Goal: Check status: Check status

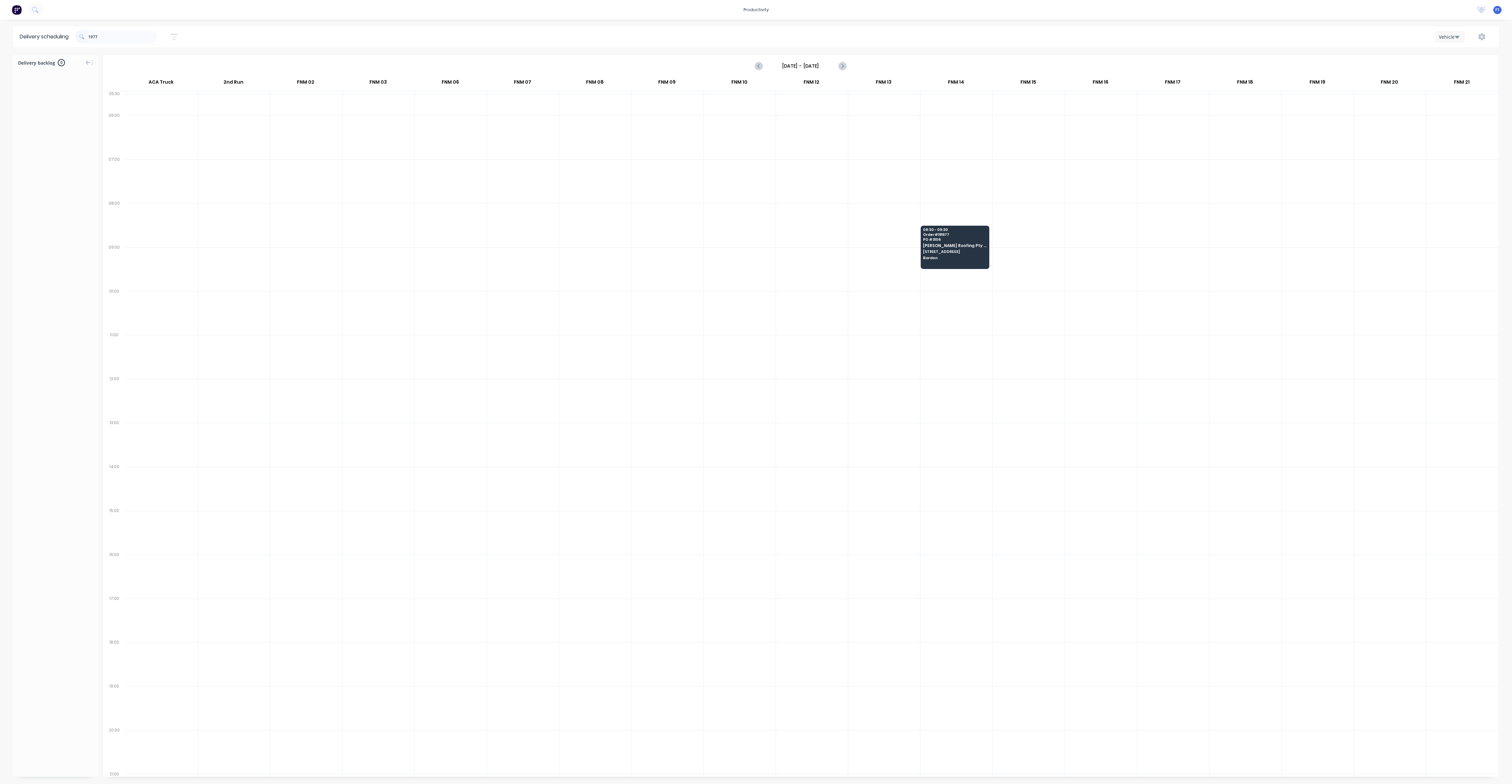
scroll to position [0, 1]
type input "1"
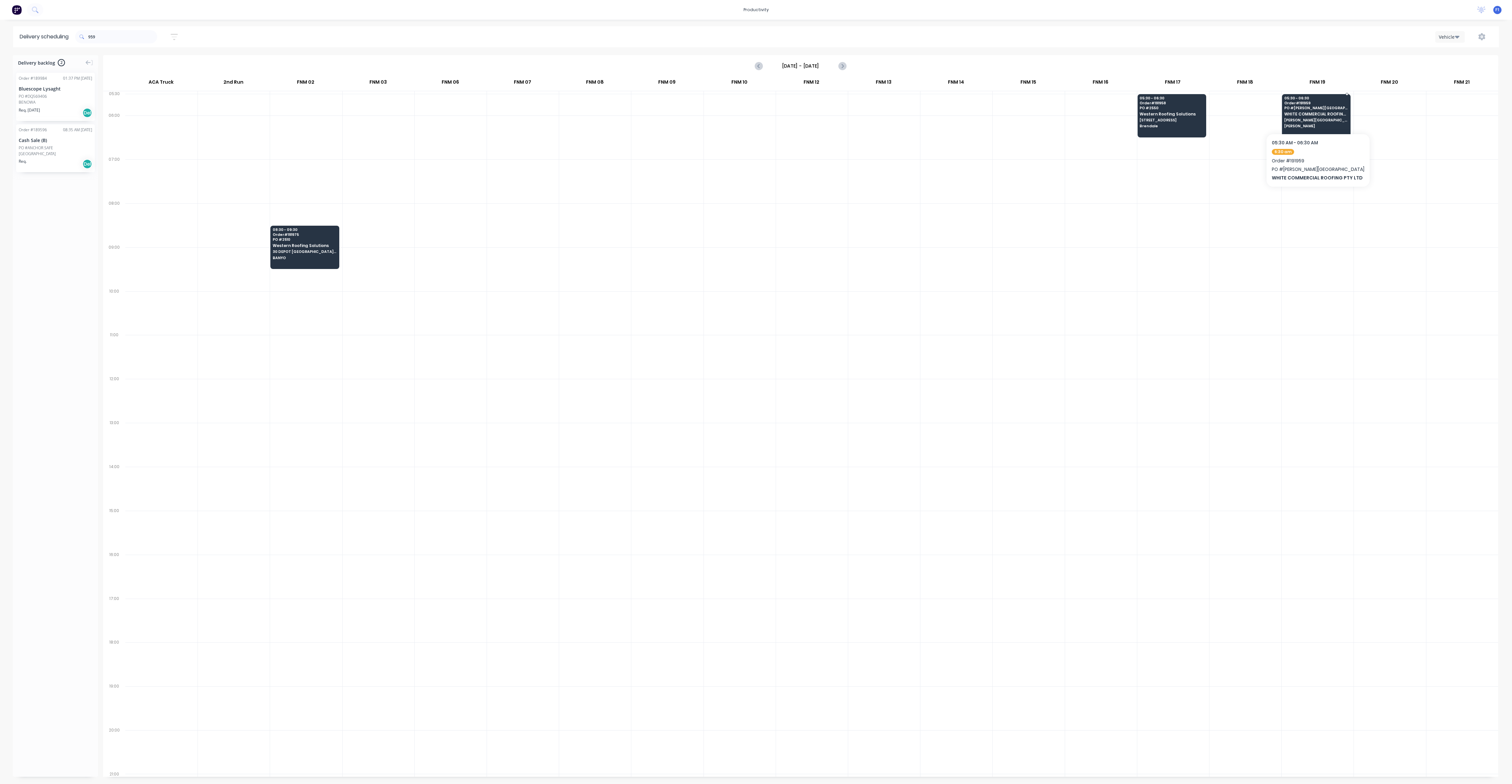
click at [1313, 110] on div "05:30 - 06:30 Order # 191959 PO # [PERSON_NAME] COLLEGE WHITE COMMERCIAL ROOFIN…" at bounding box center [1317, 112] width 68 height 37
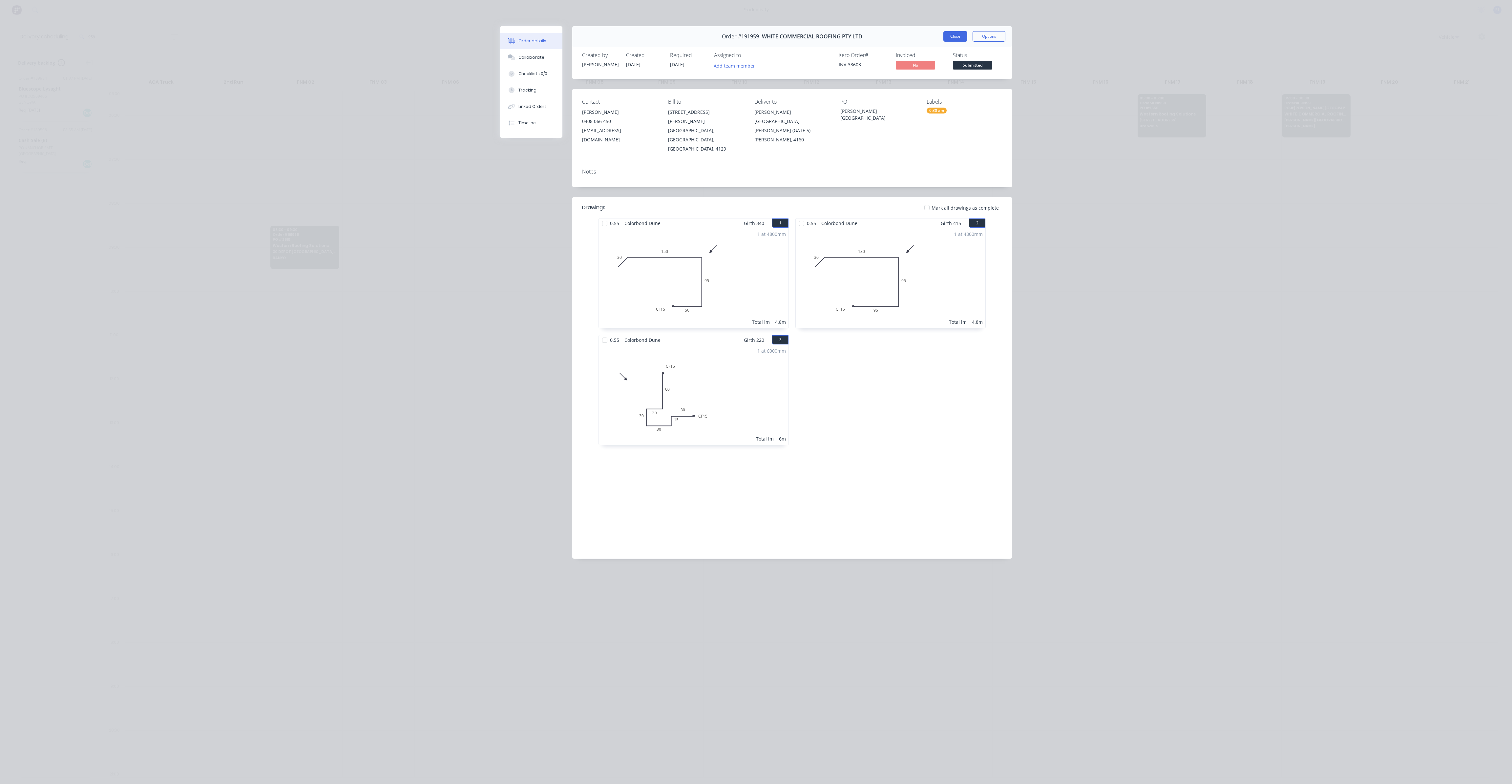
click at [948, 38] on button "Close" at bounding box center [955, 36] width 24 height 11
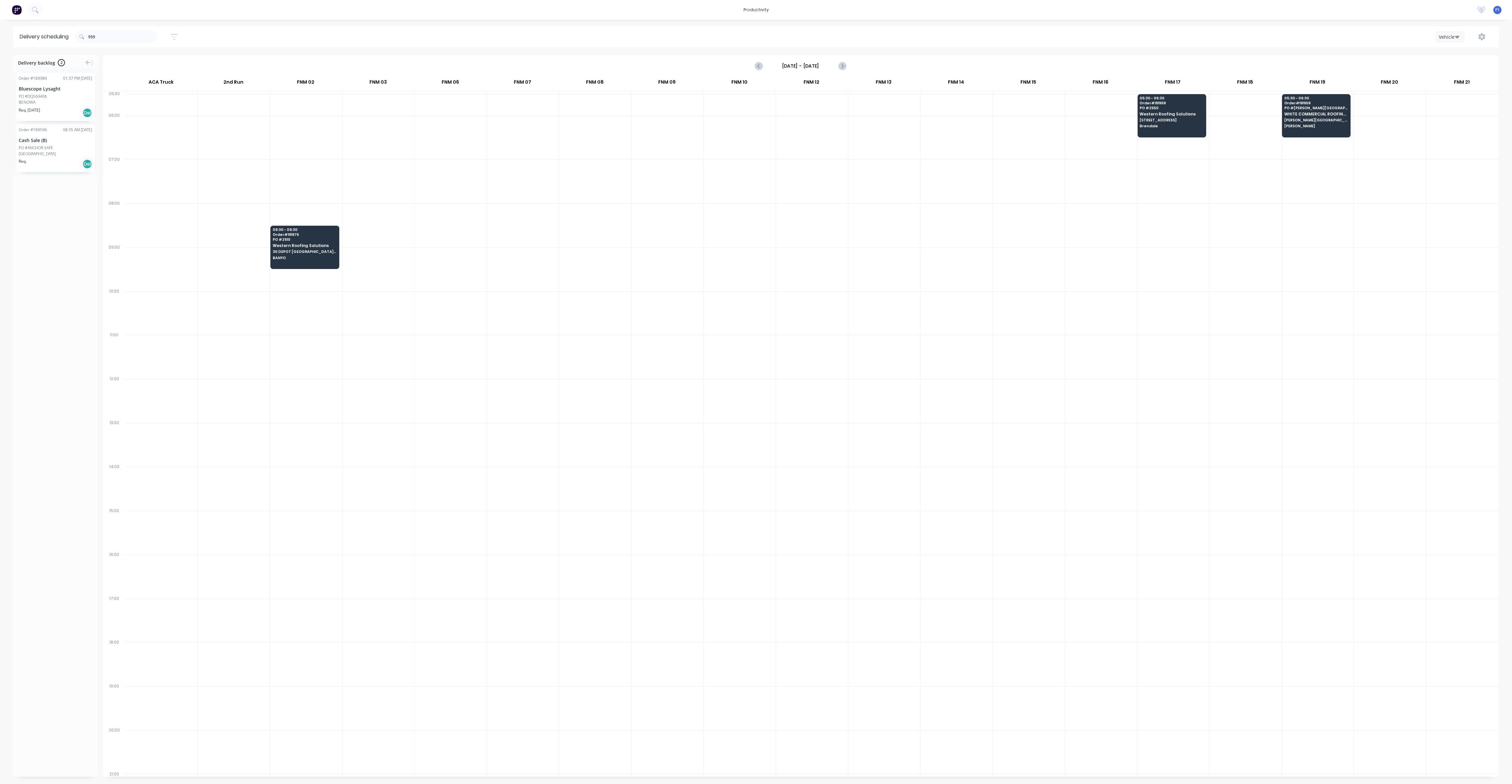
click at [119, 29] on div "959" at bounding box center [116, 36] width 82 height 18
click at [122, 36] on input "959" at bounding box center [122, 36] width 69 height 13
type input "9"
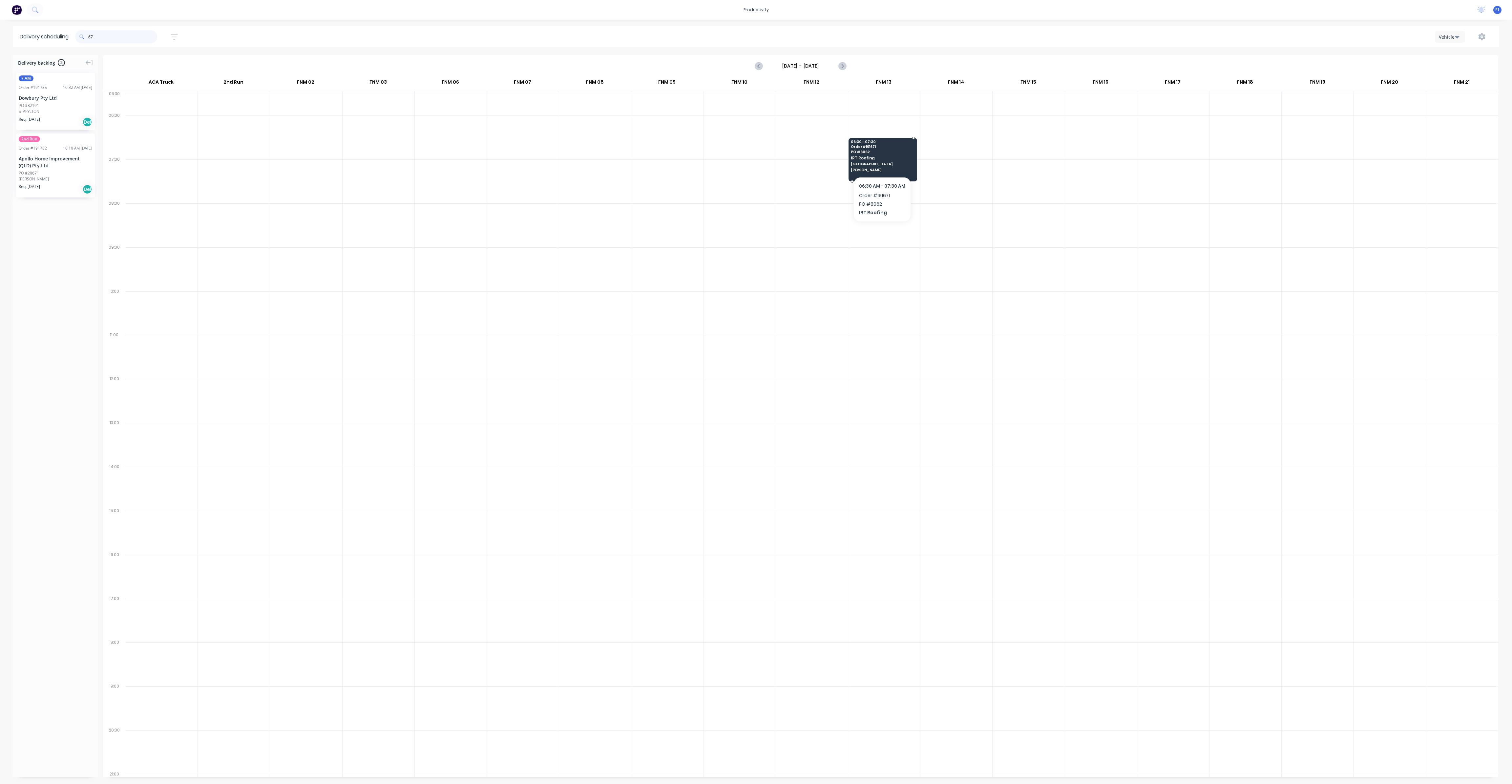
type input "6"
type input "9"
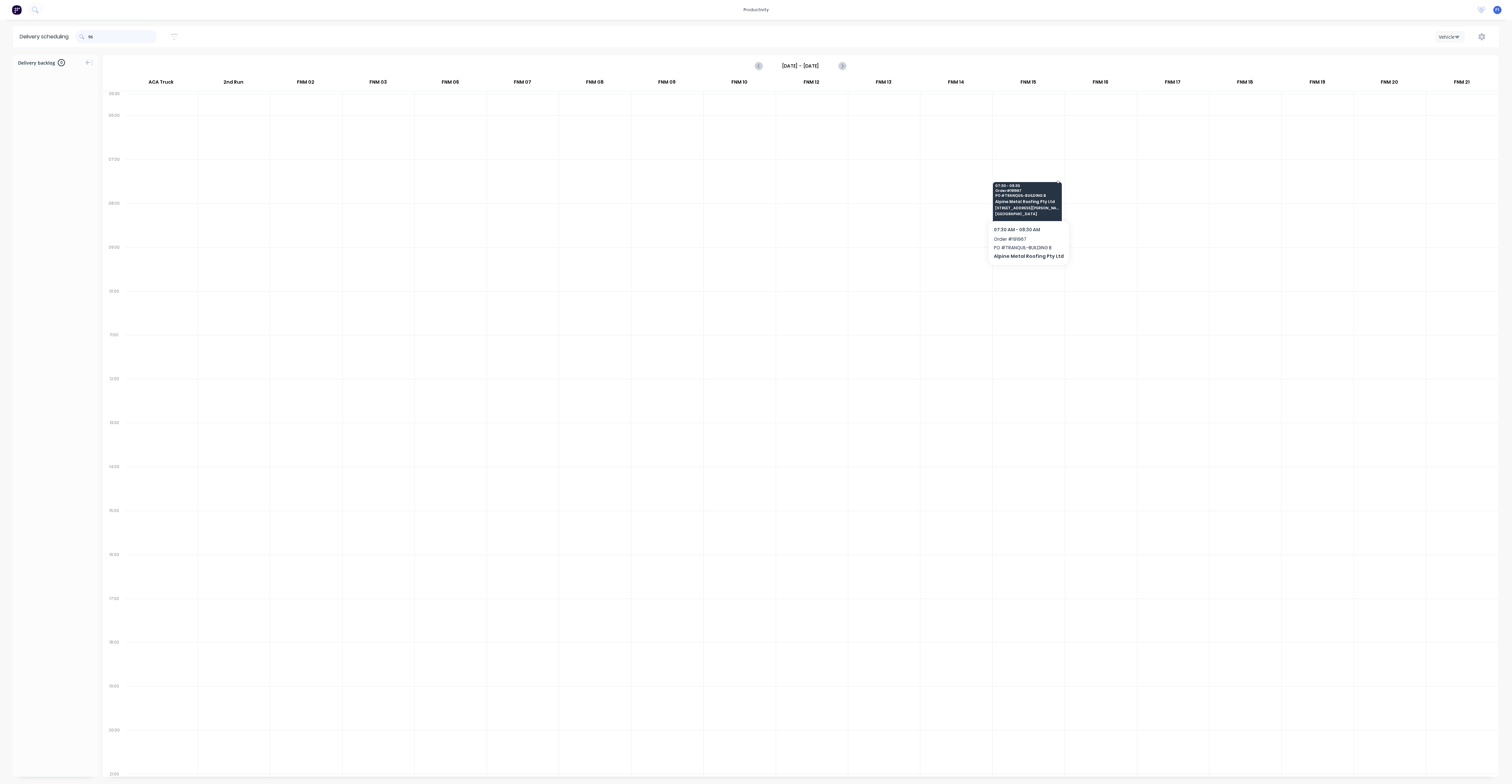
type input "9"
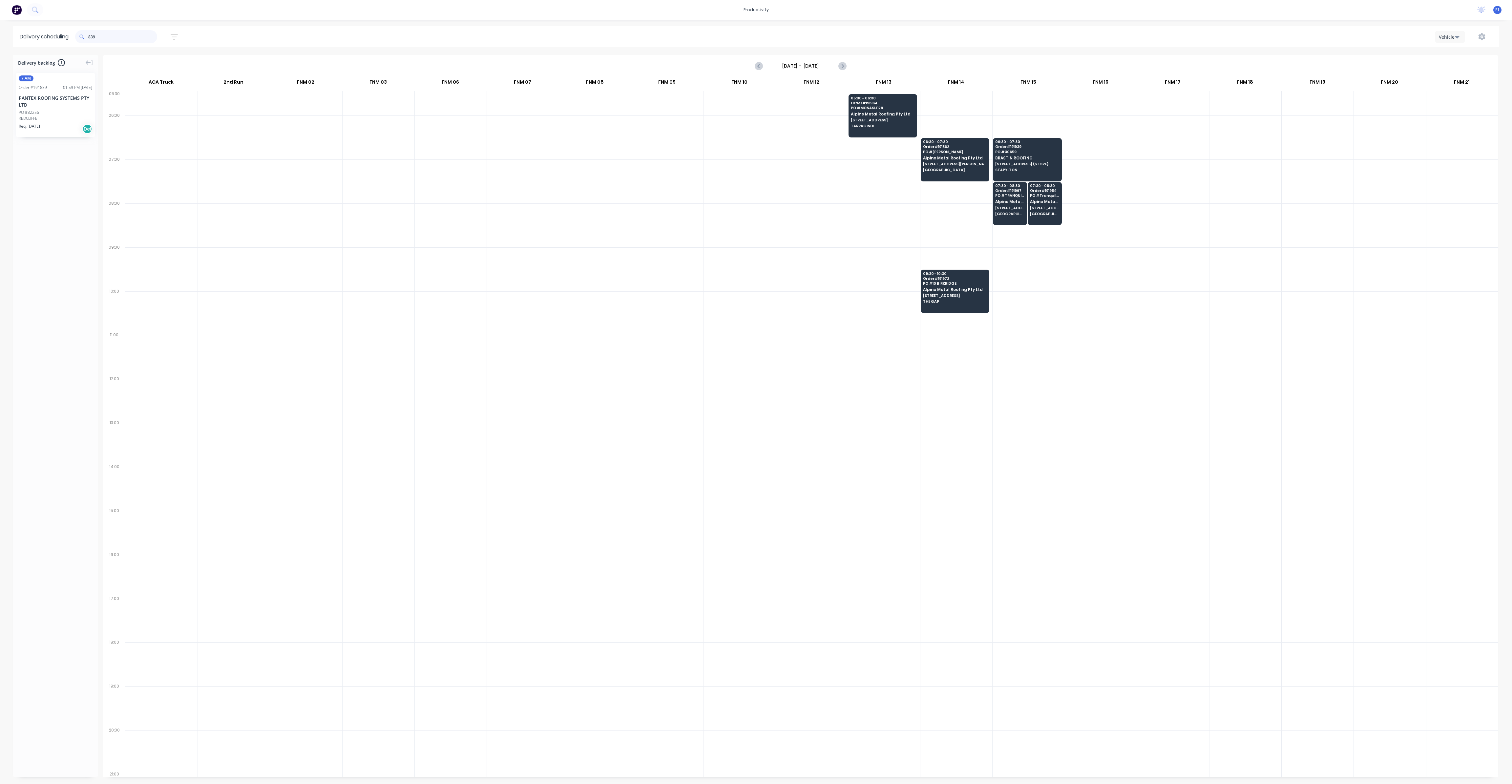
type input "839"
click at [957, 303] on div "09:30 - 10:30 Order # 191972 PO # 10 BIRKRIDGE Alpine Metal Roofing Pty Ltd [ST…" at bounding box center [955, 288] width 68 height 37
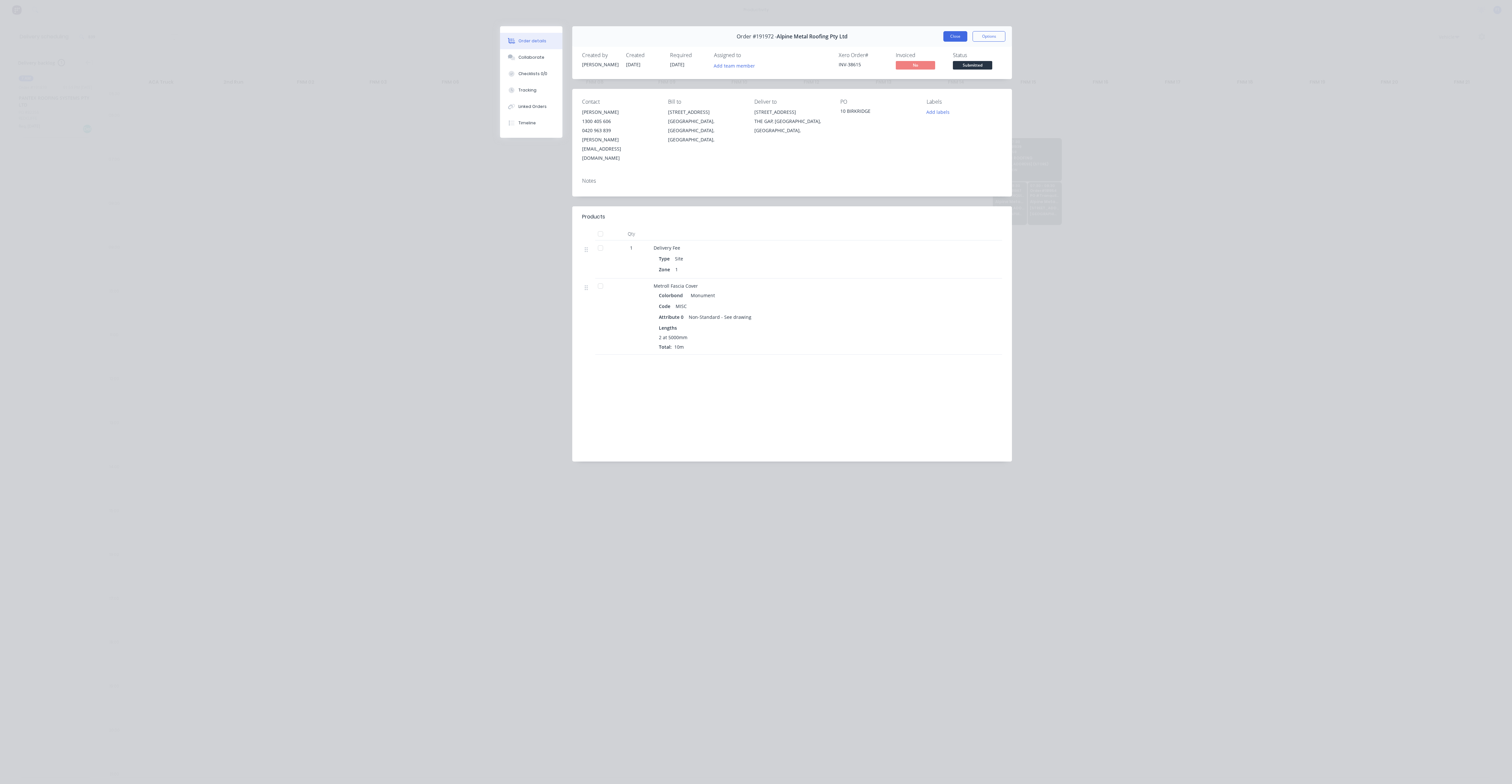
click at [949, 41] on button "Close" at bounding box center [955, 36] width 24 height 11
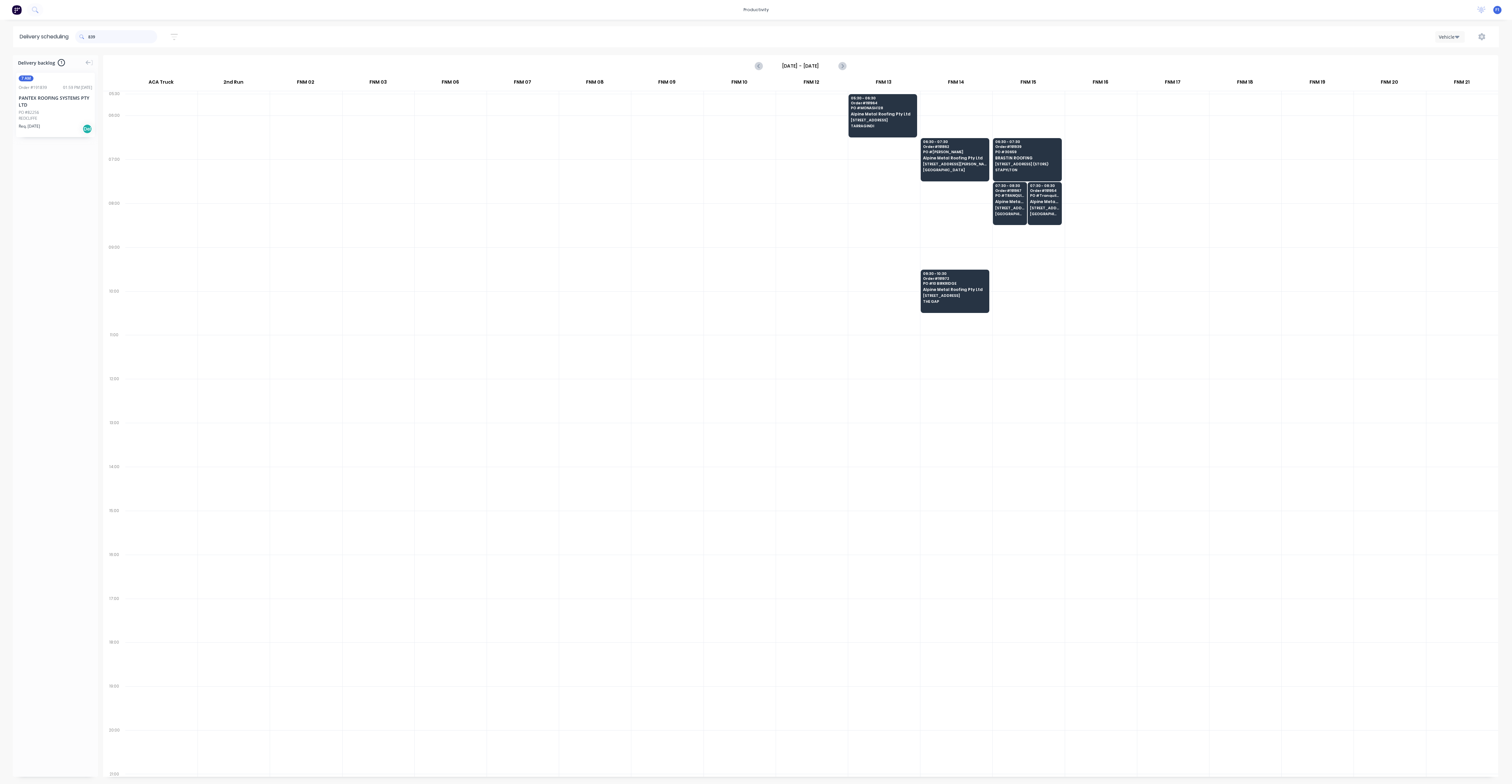
click at [116, 40] on input "839" at bounding box center [122, 36] width 69 height 13
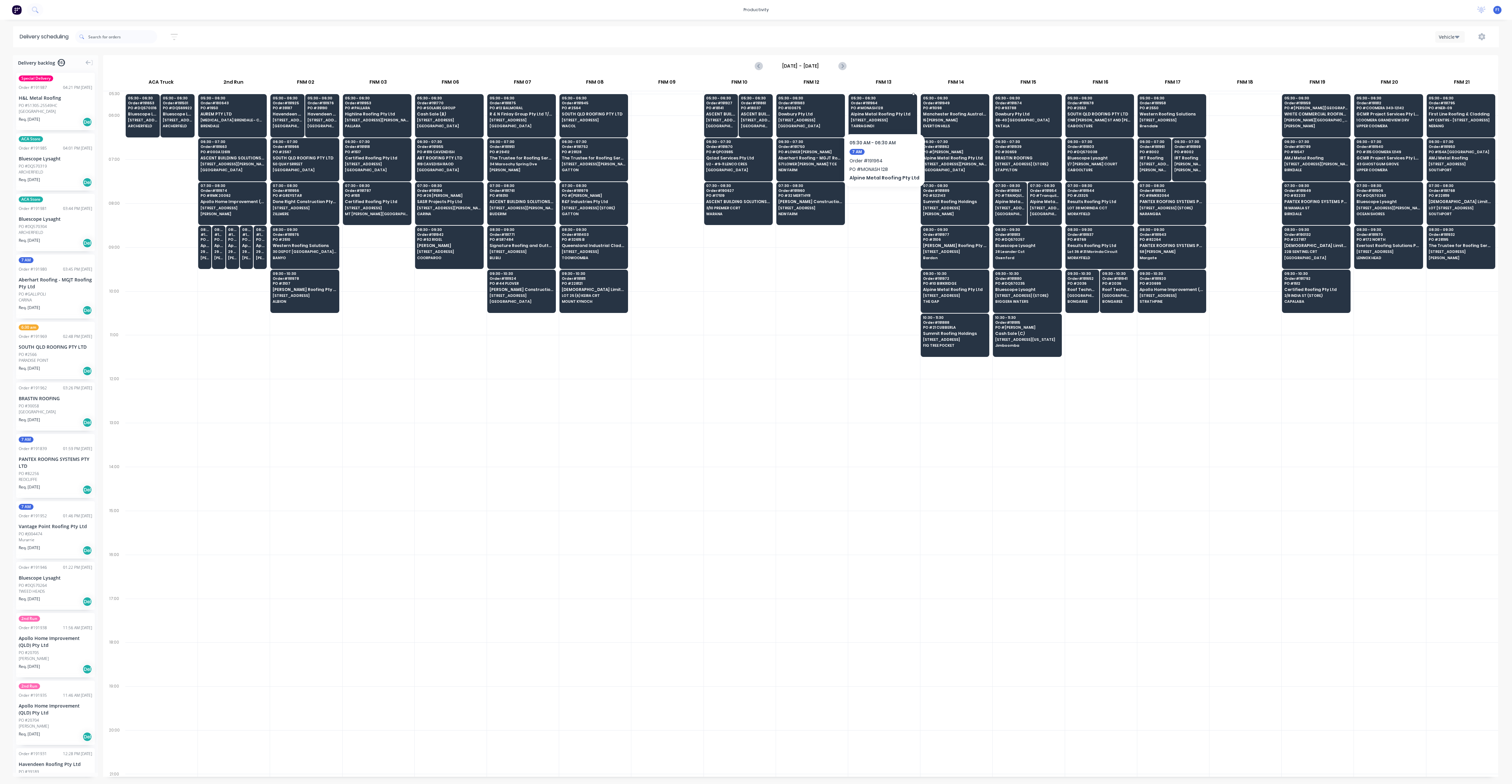
click at [889, 108] on span "PO # MONASH 128" at bounding box center [883, 108] width 63 height 4
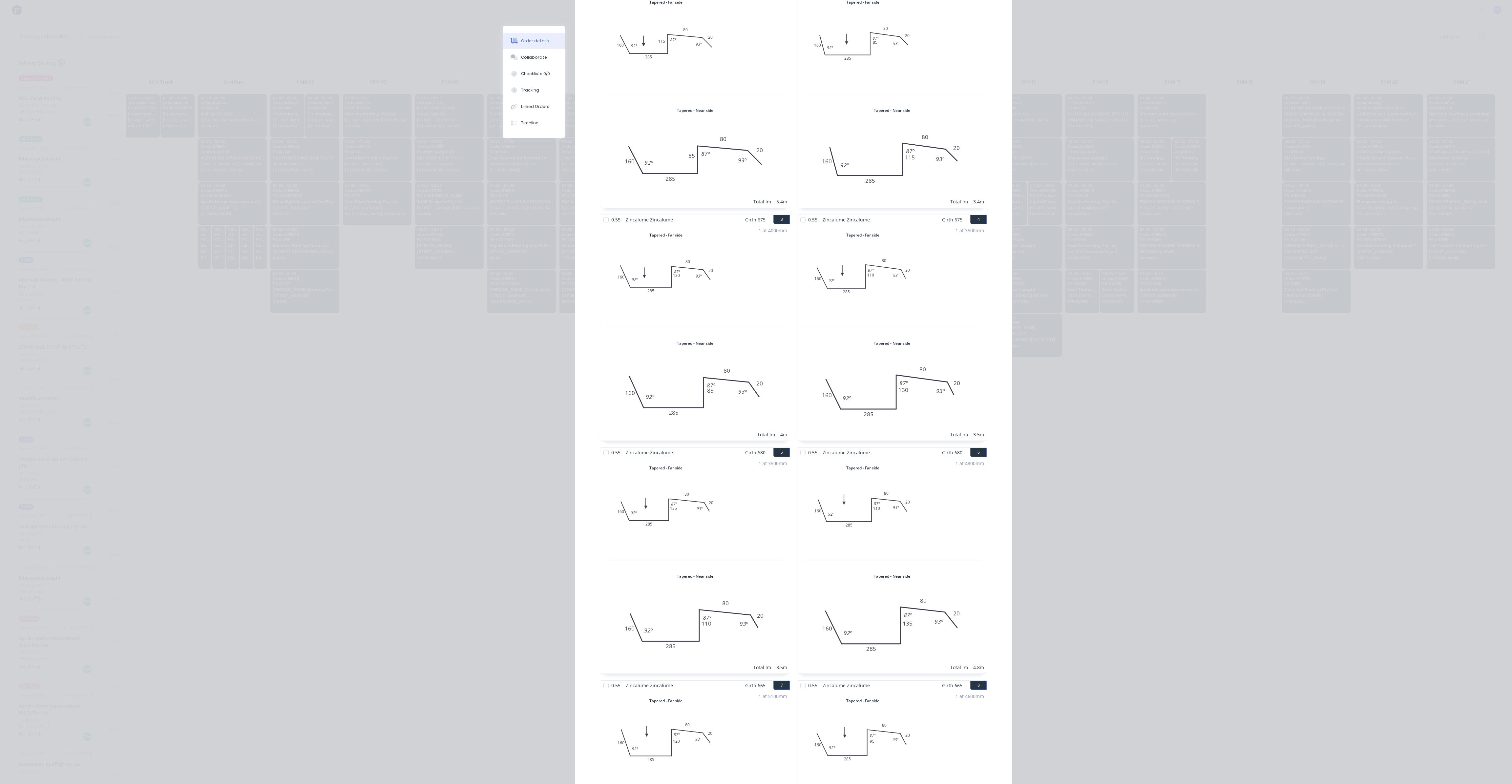
scroll to position [0, 0]
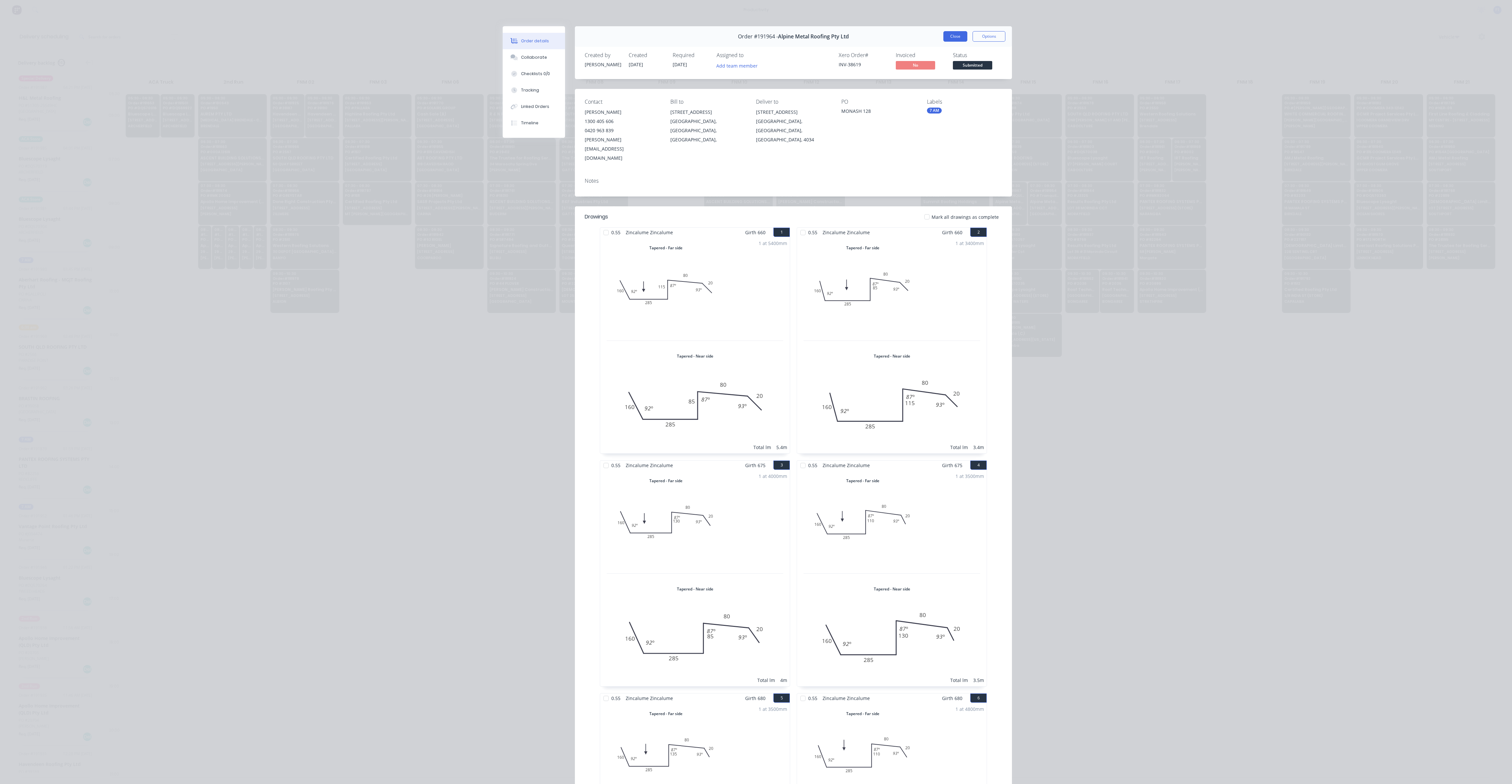
click at [946, 38] on button "Close" at bounding box center [955, 36] width 24 height 11
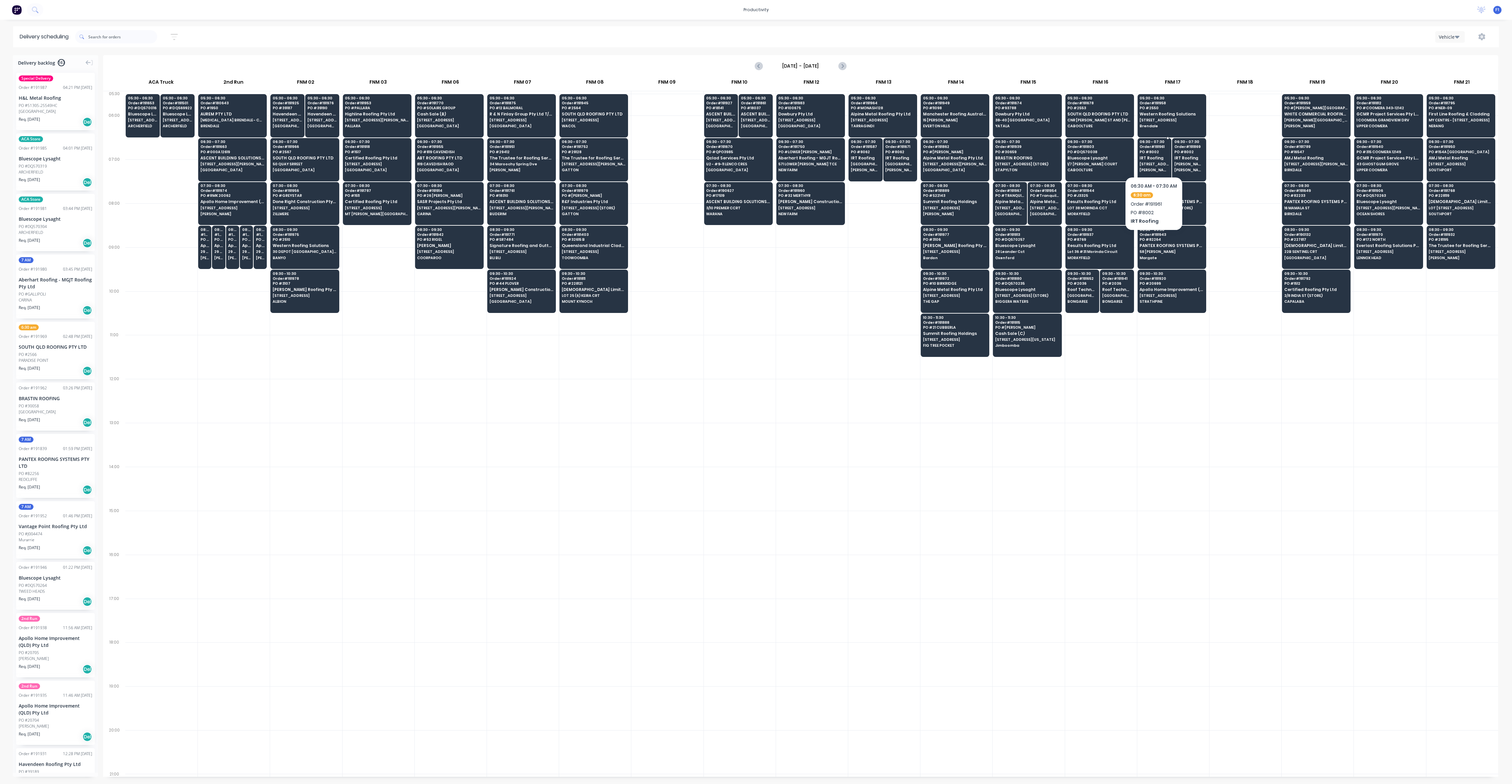
click at [1149, 154] on div "06:30 - 07:30 Order # 191961 PO # 8002 IRT Roofing [STREET_ADDRESS][PERSON_NAME…" at bounding box center [1155, 156] width 33 height 37
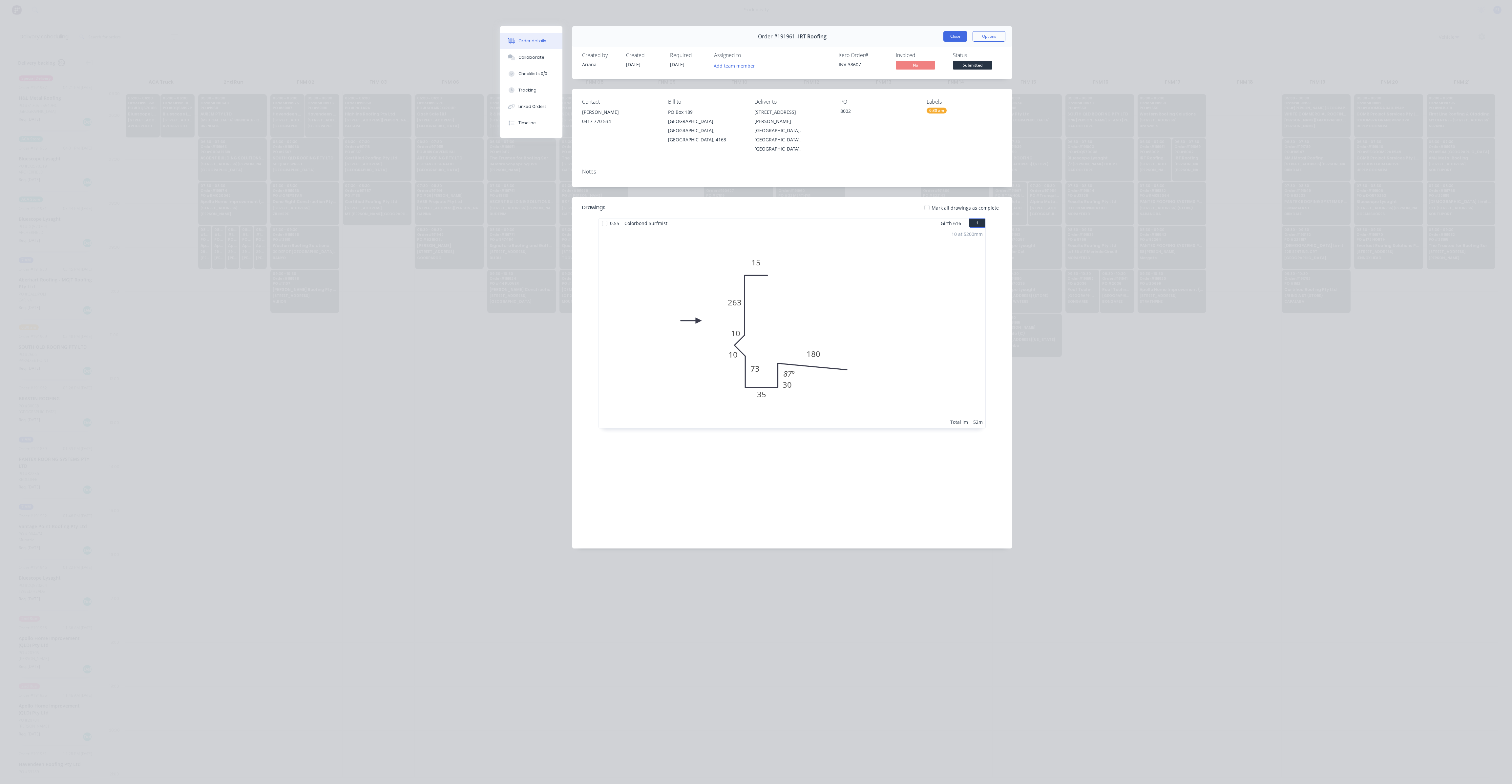
click at [961, 38] on button "Close" at bounding box center [955, 36] width 24 height 11
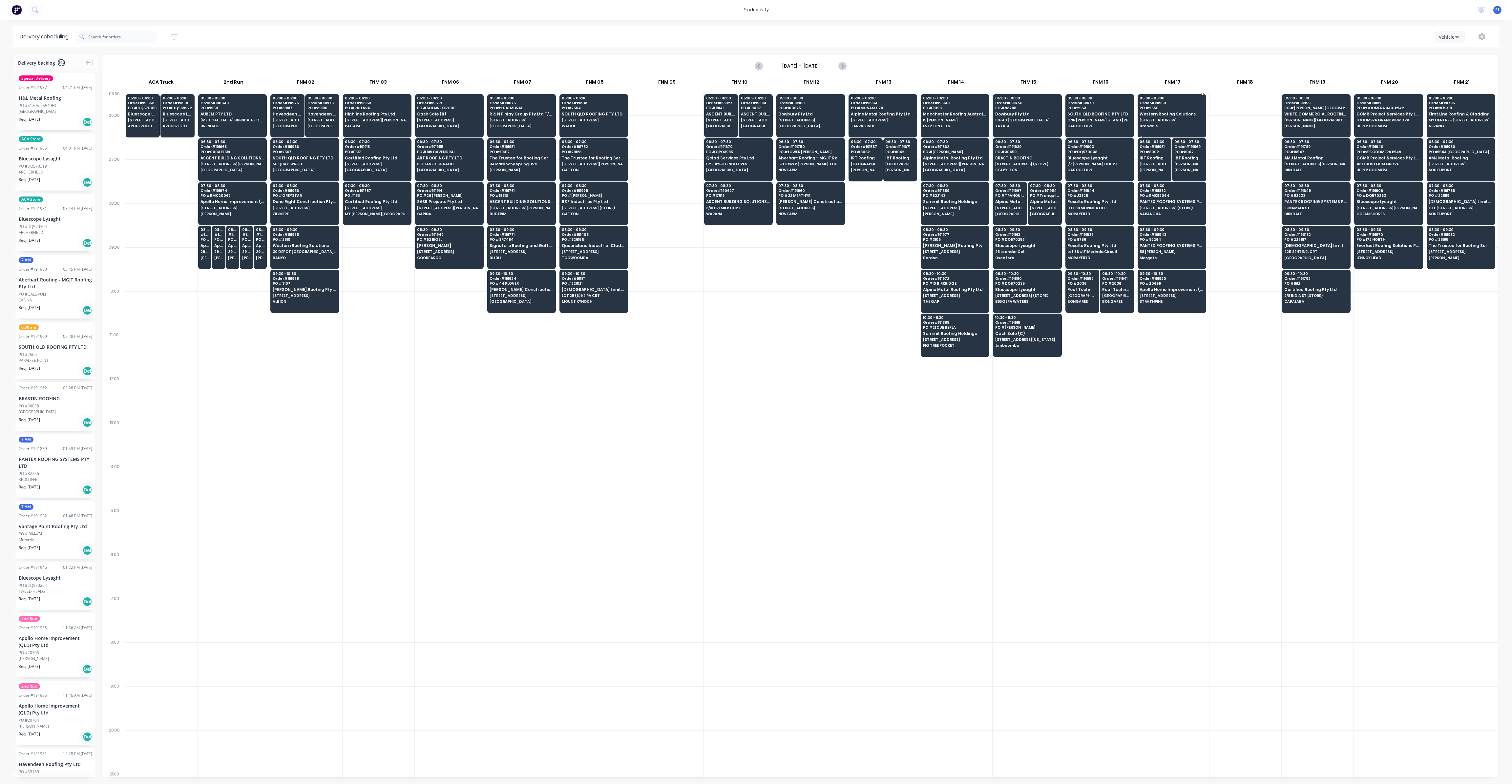
click at [1140, 102] on span "Order # 191958" at bounding box center [1172, 103] width 63 height 4
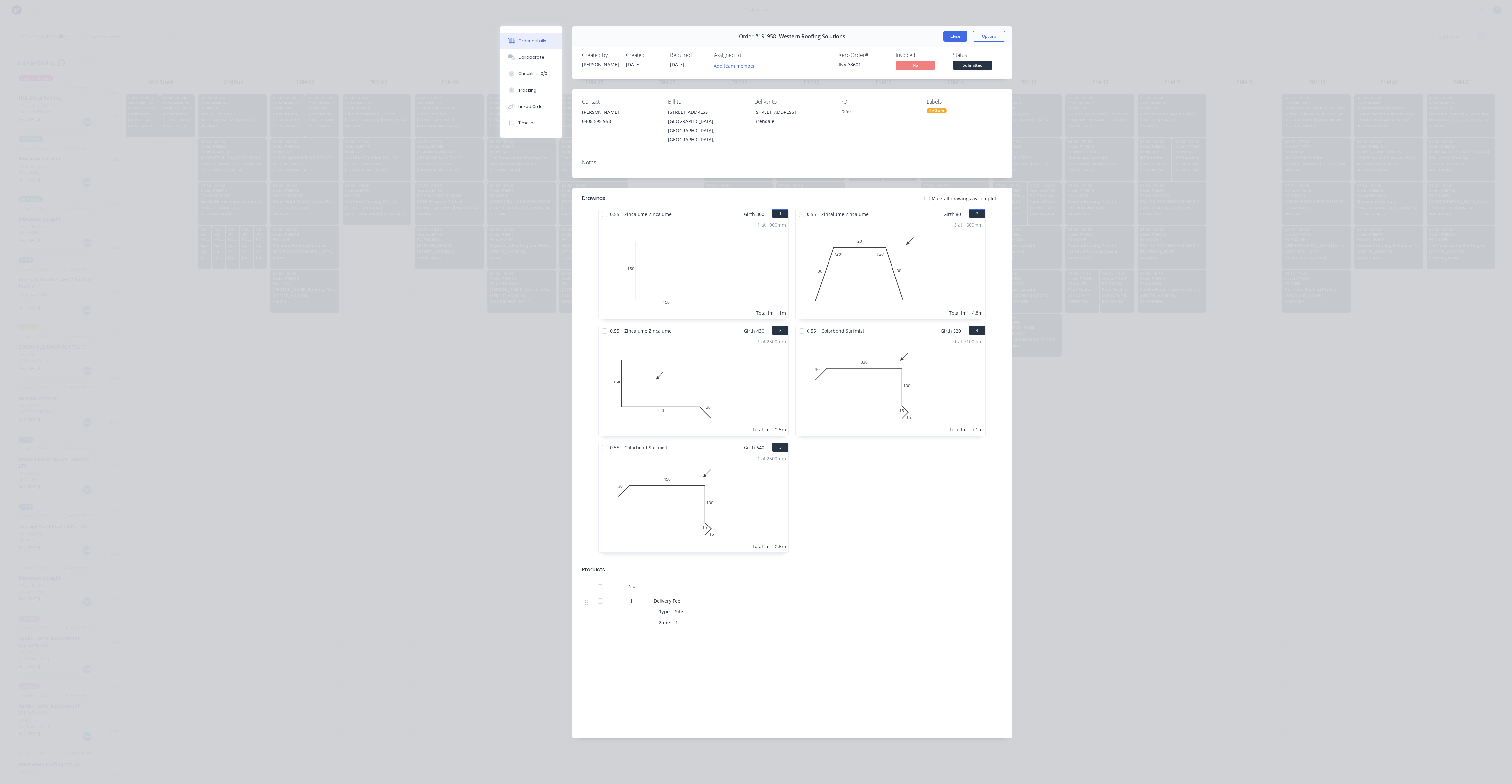
click at [955, 35] on button "Close" at bounding box center [955, 36] width 24 height 11
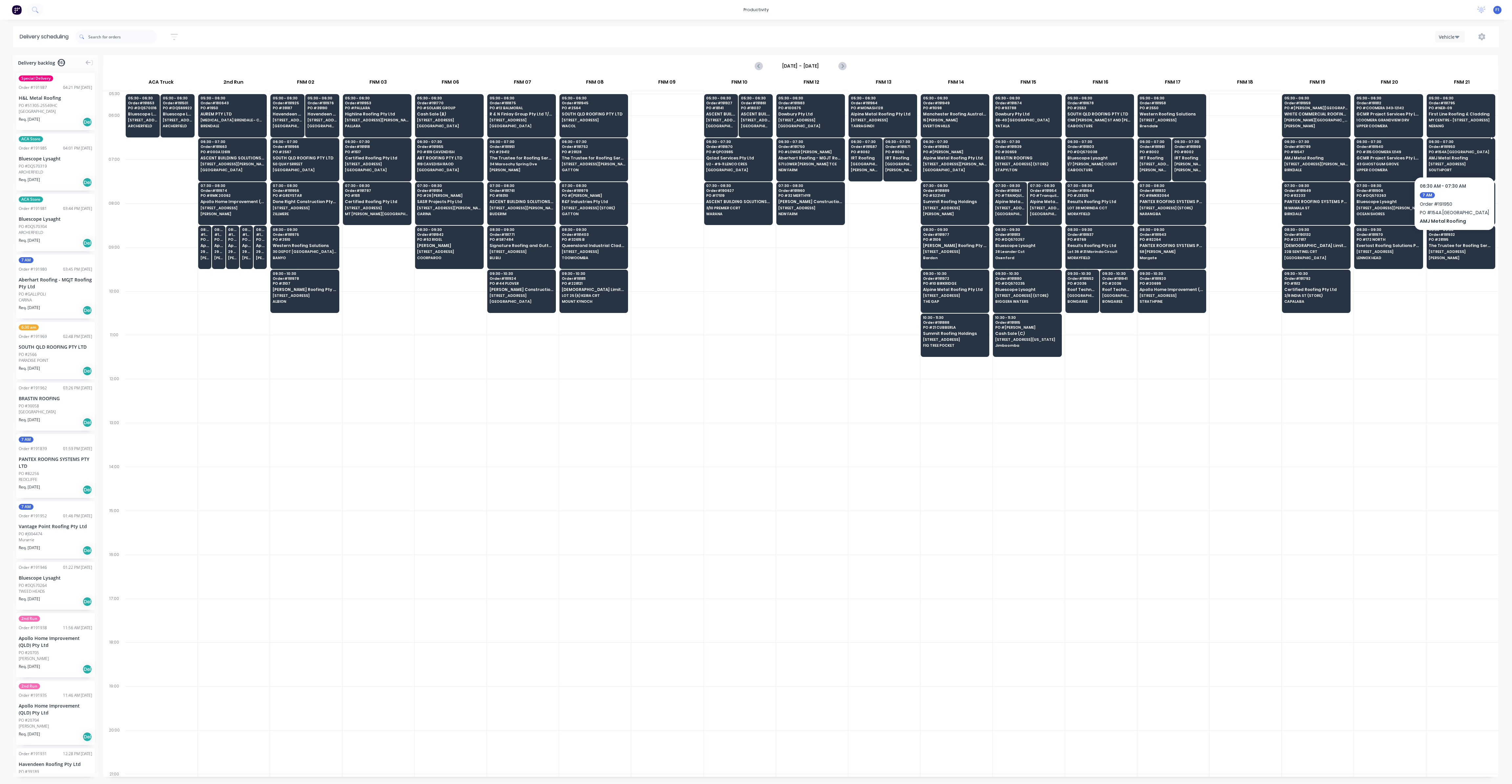
click at [1441, 154] on div "06:30 - 07:30 Order # 191950 PO # 154A SCARBOROUGH AMJ Metal Roofing [STREET_AD…" at bounding box center [1461, 156] width 68 height 37
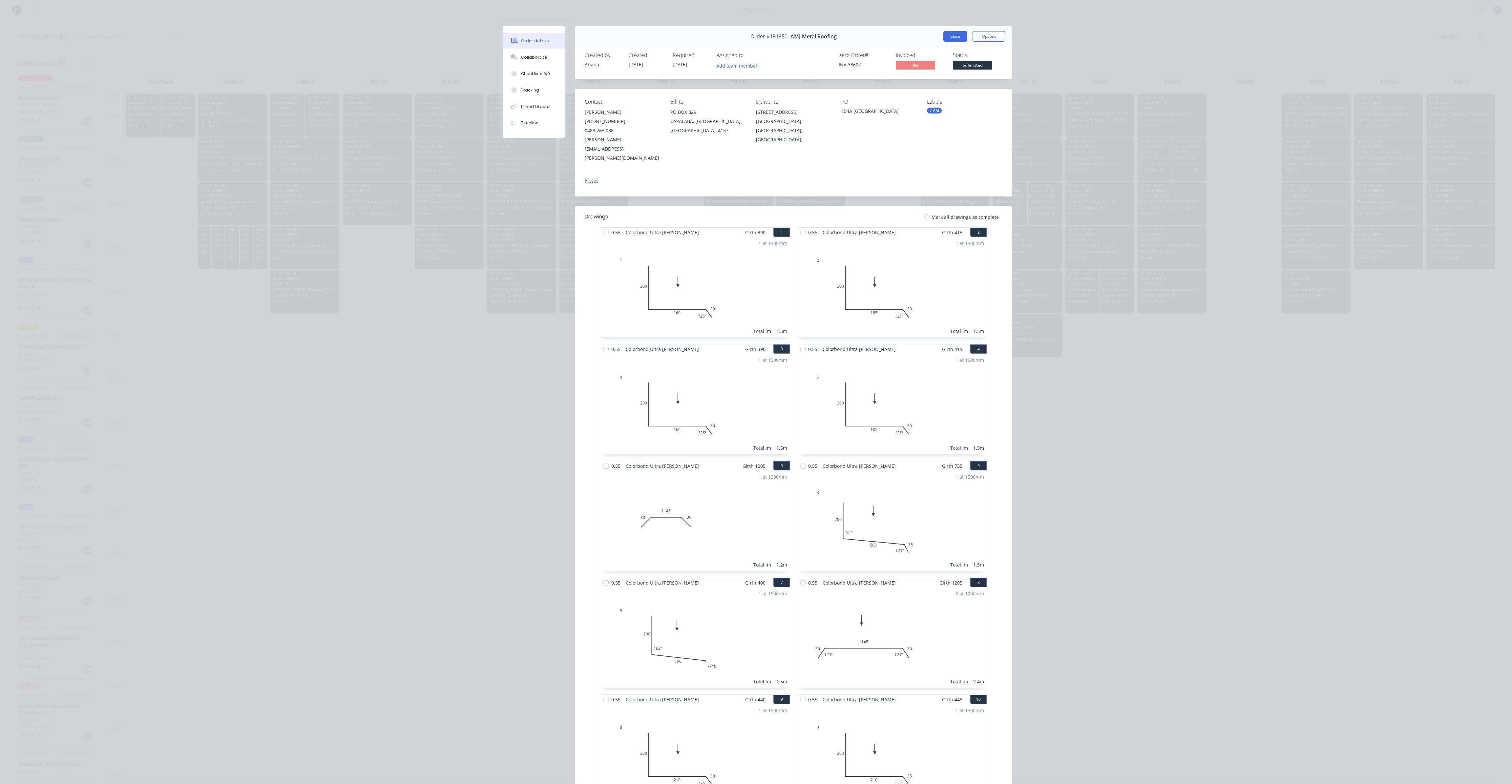
click at [951, 33] on button "Close" at bounding box center [955, 36] width 24 height 11
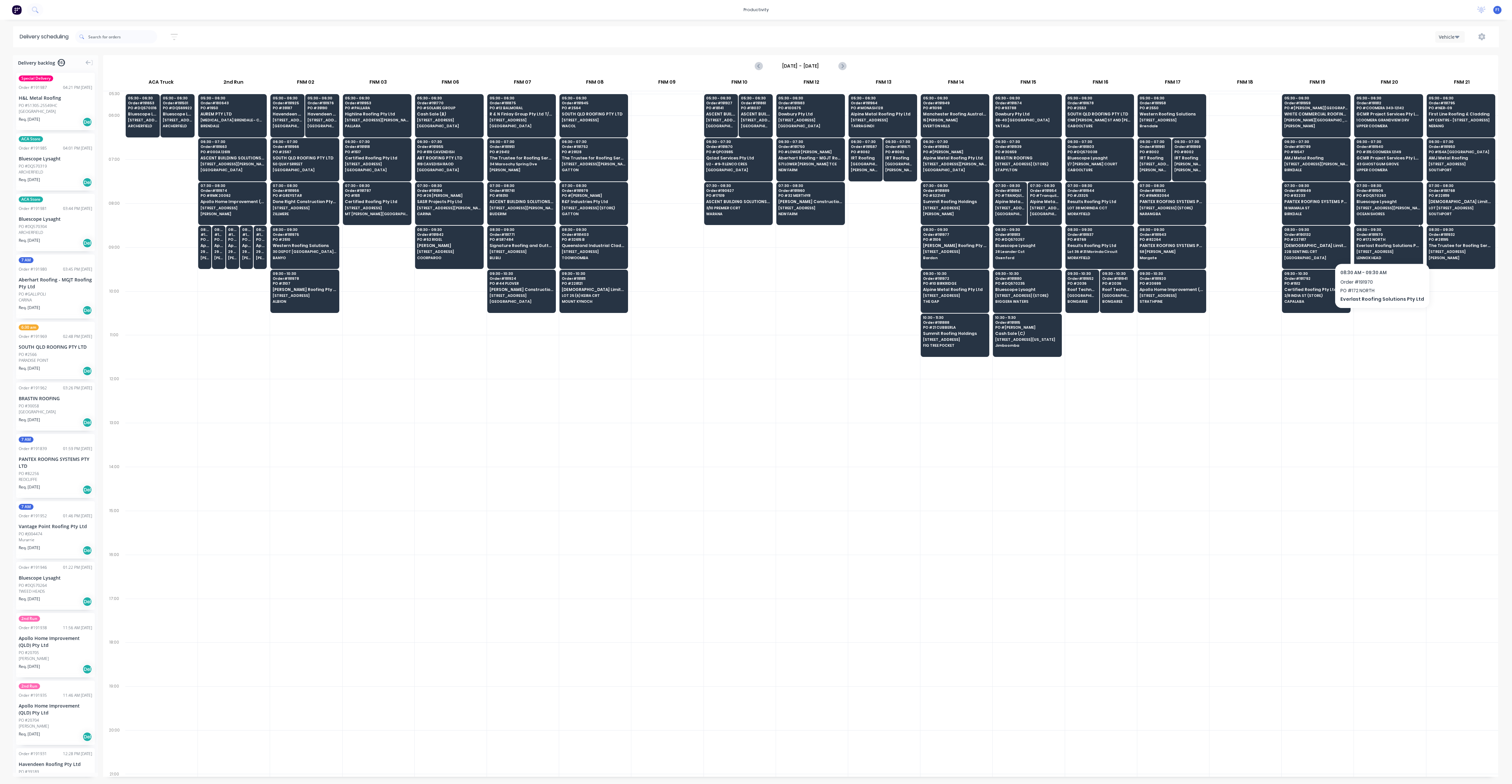
click at [1378, 246] on span "Everlast Roofing Solutions Pty Ltd" at bounding box center [1388, 245] width 63 height 4
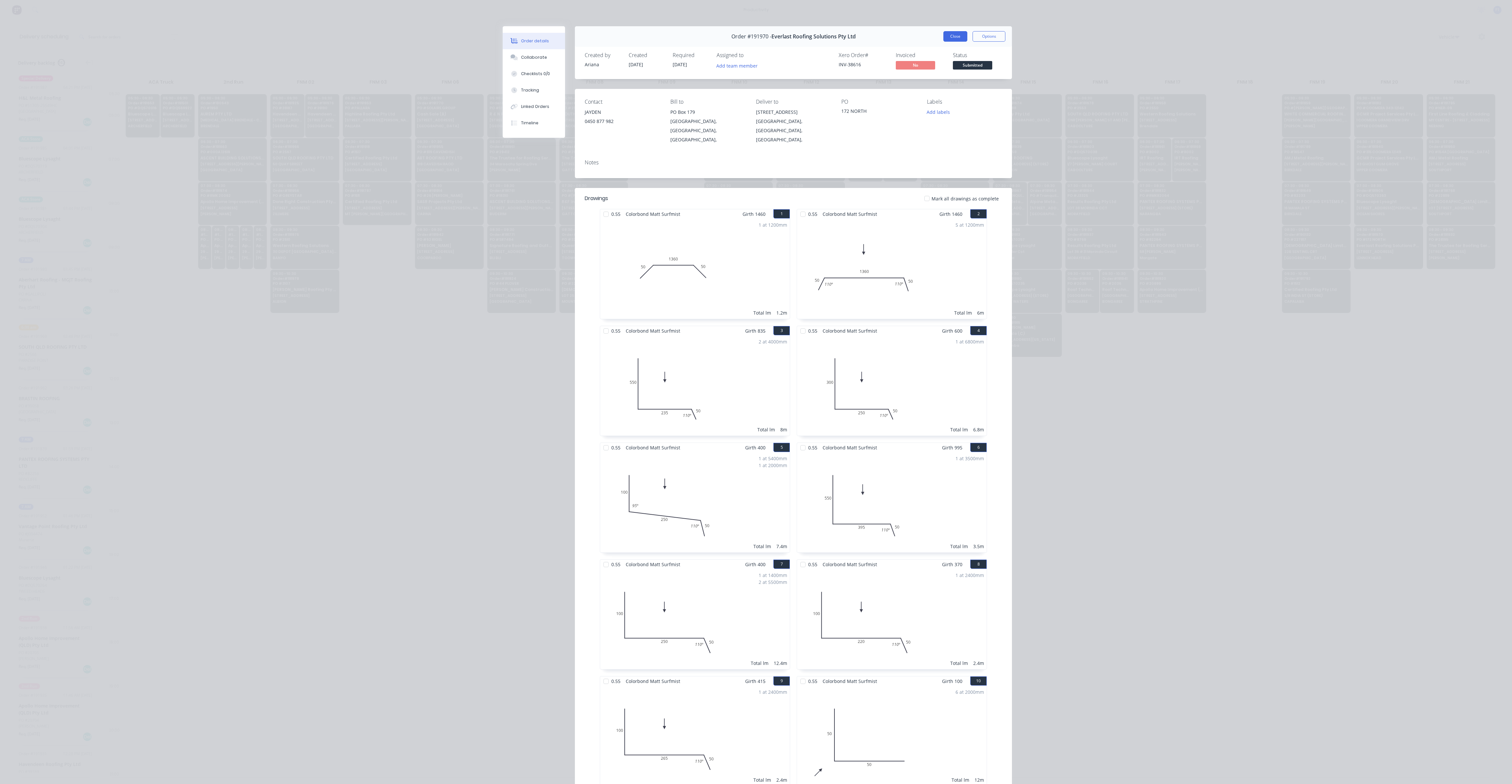
click at [952, 40] on button "Close" at bounding box center [955, 36] width 24 height 11
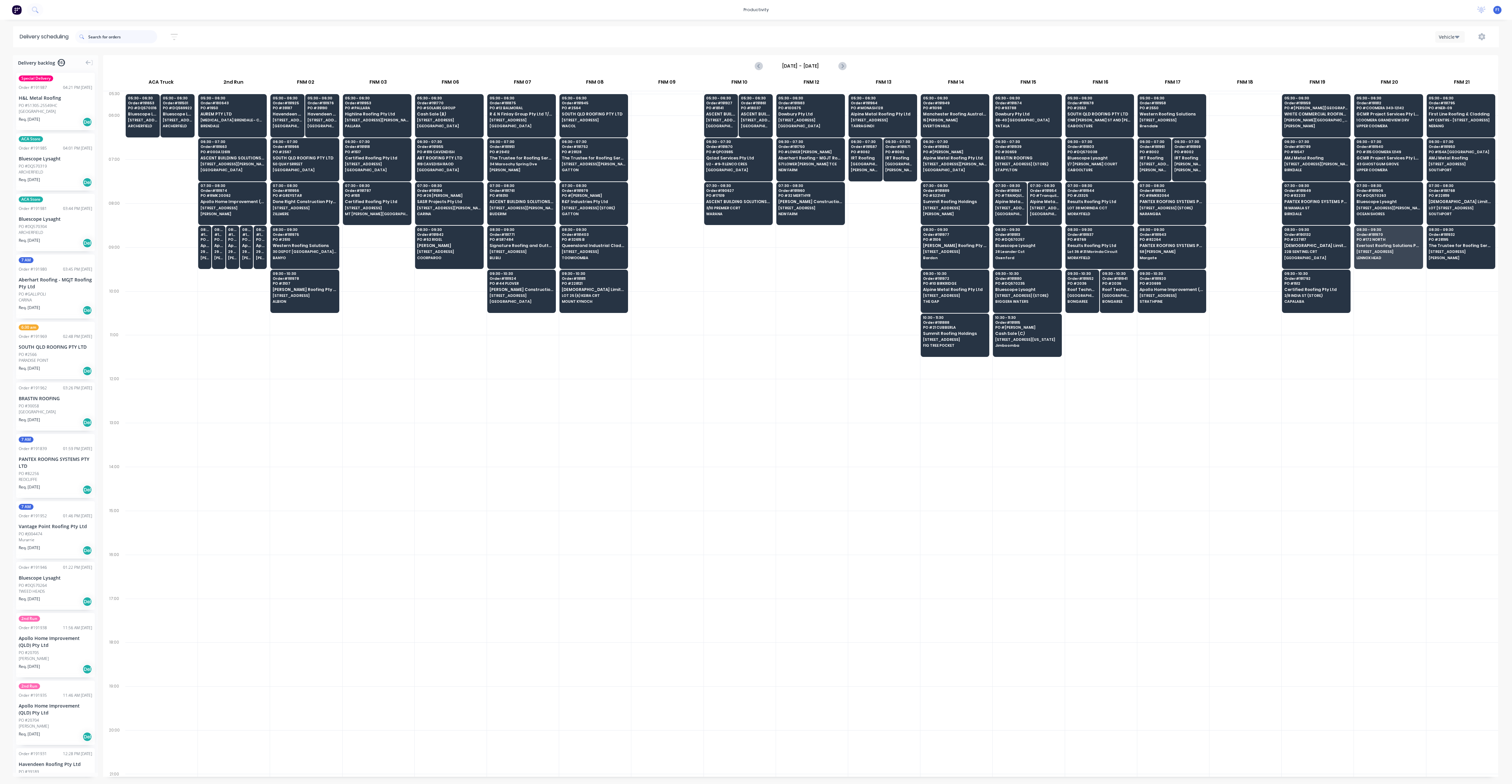
click at [145, 38] on input "text" at bounding box center [122, 36] width 69 height 13
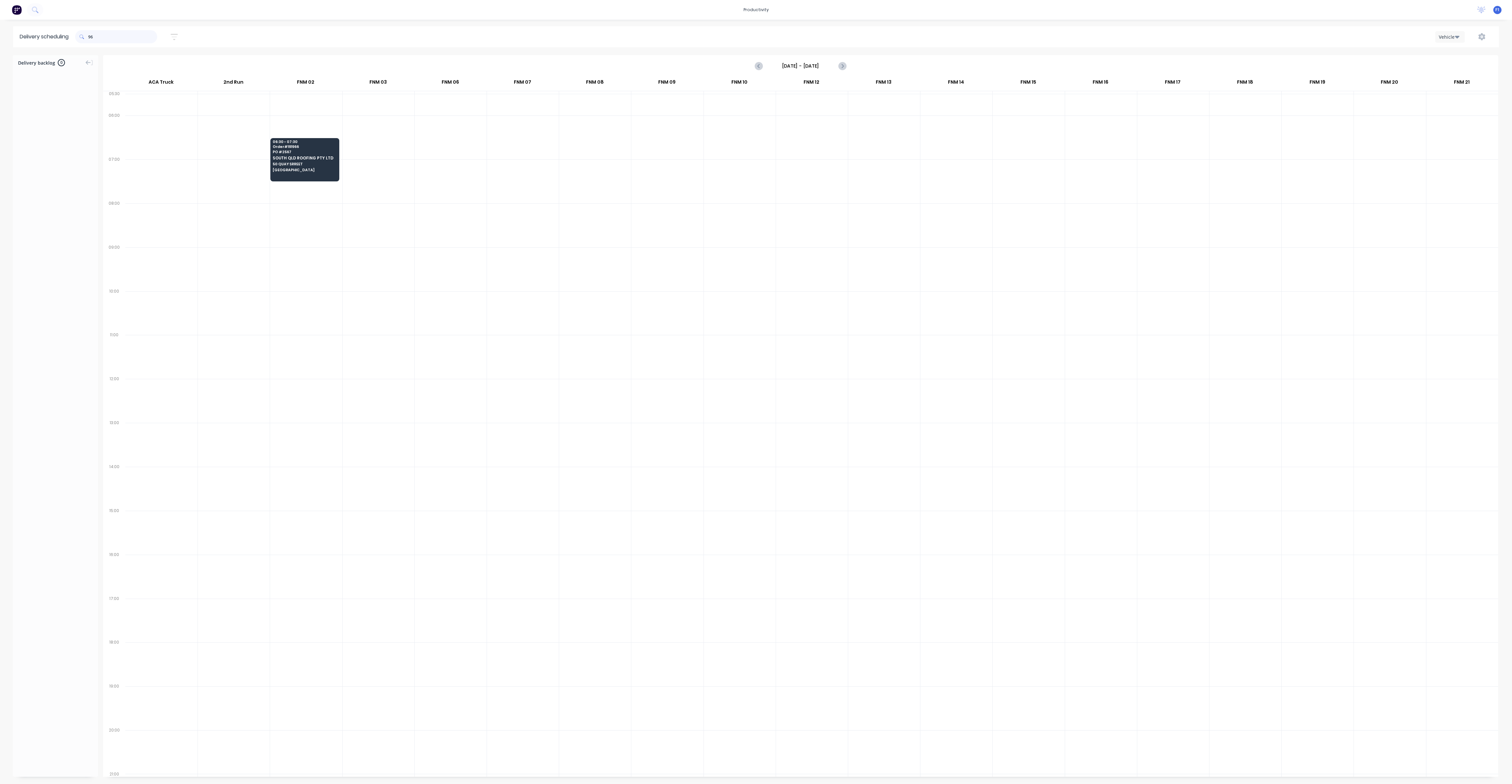
type input "9"
type input "880"
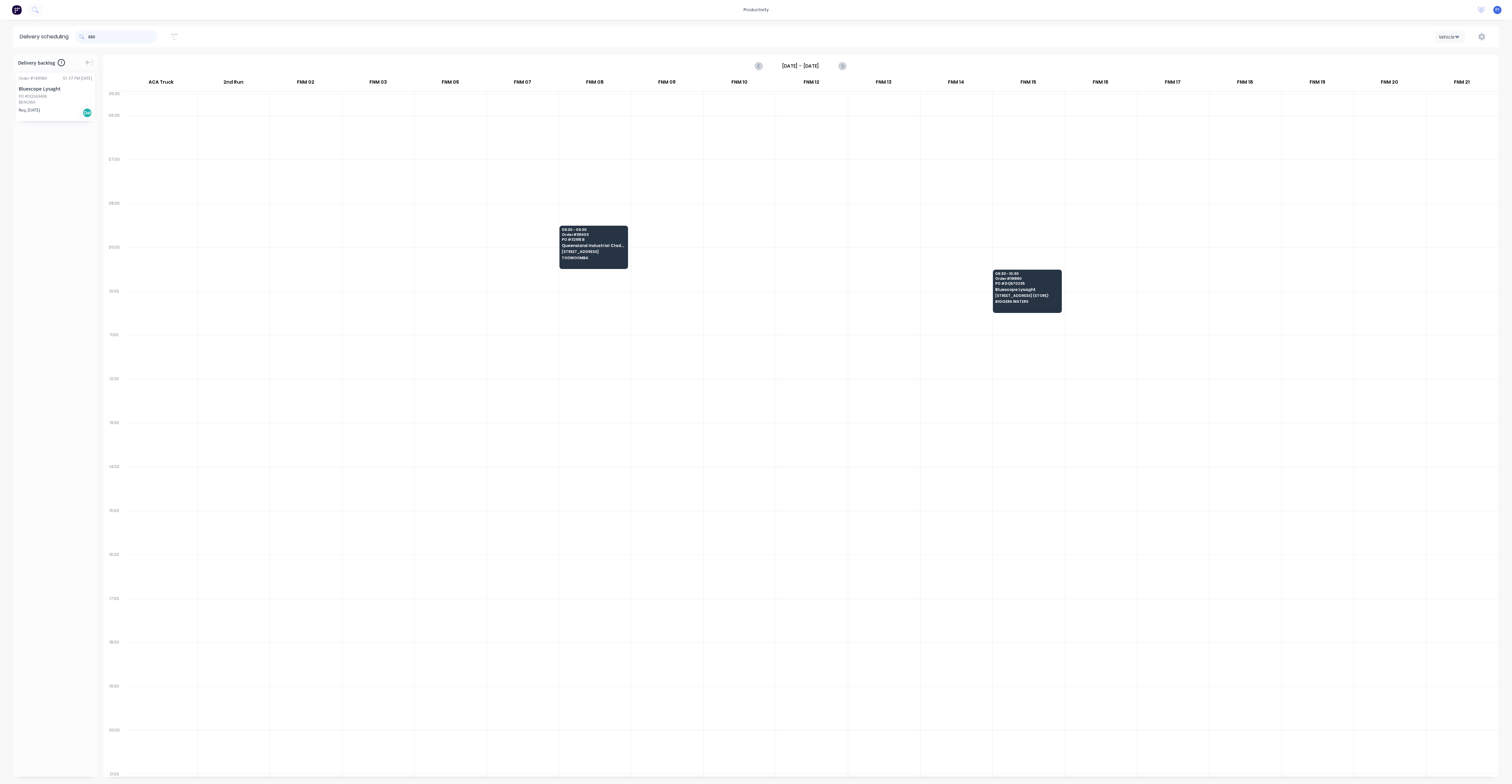
click at [120, 42] on input "880" at bounding box center [122, 36] width 69 height 13
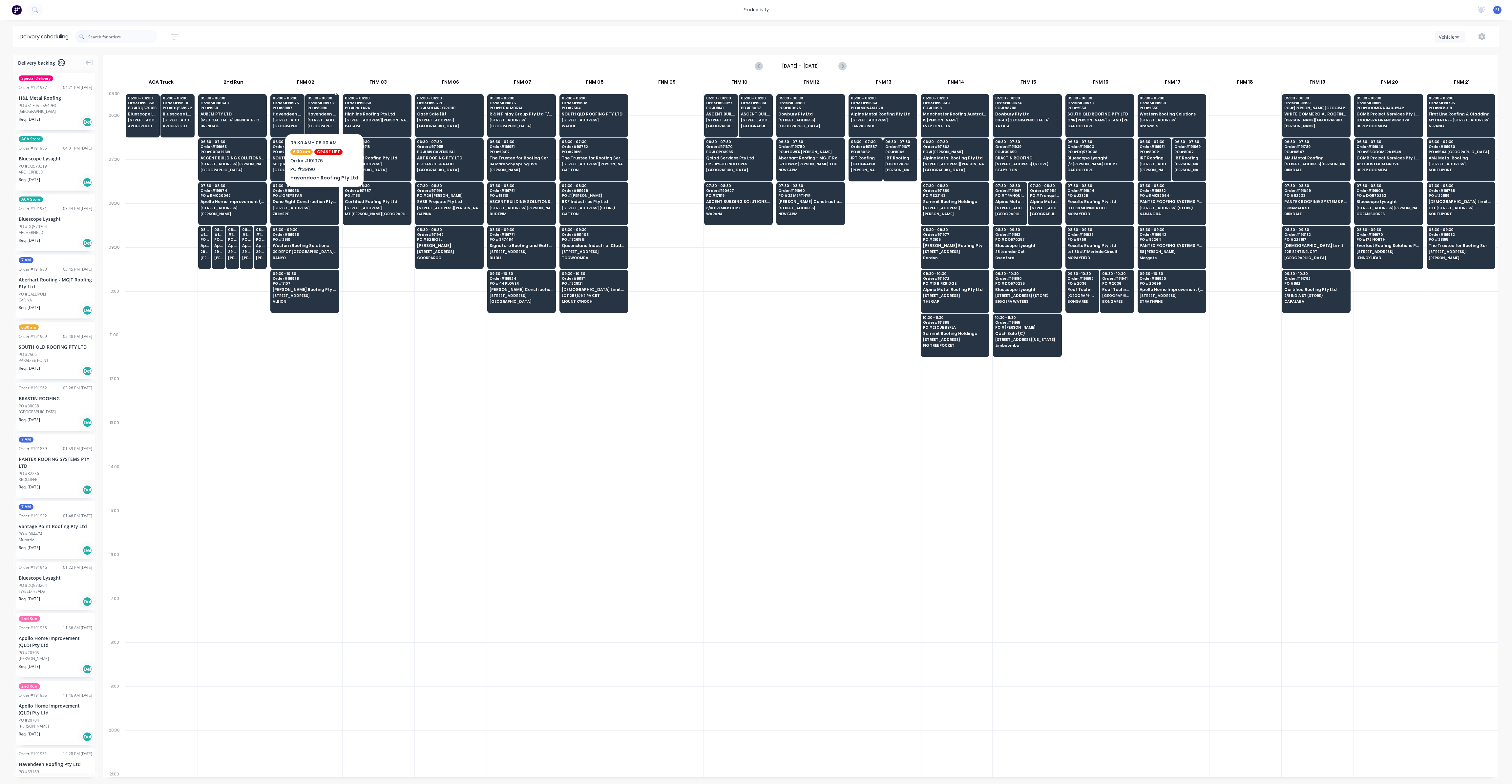
click at [318, 118] on div "05:30 - 06:30 Order # 191976 PO # 39190 Havendeen Roofing Pty Ltd [STREET_ADDRE…" at bounding box center [322, 112] width 33 height 37
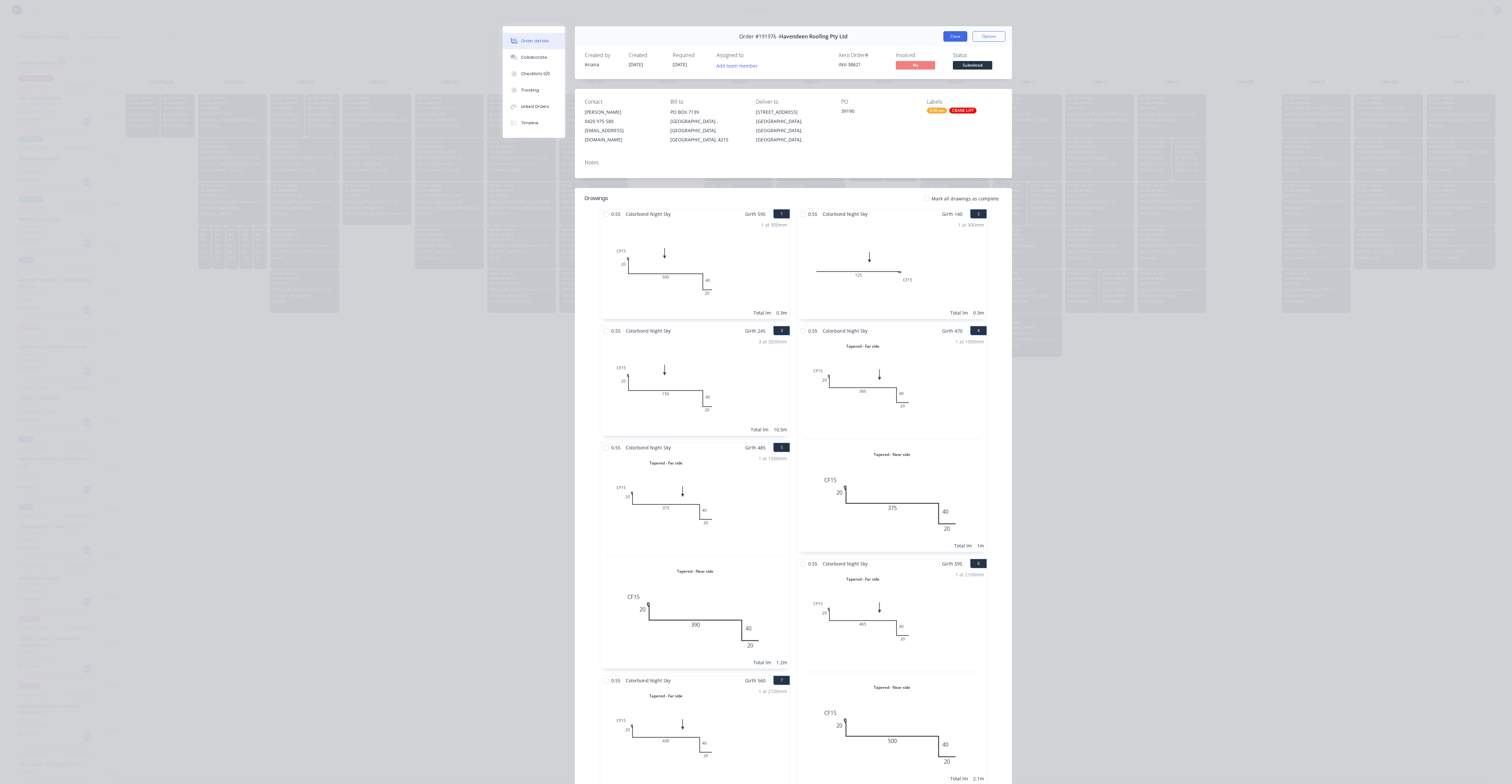
click at [952, 35] on button "Close" at bounding box center [955, 36] width 24 height 11
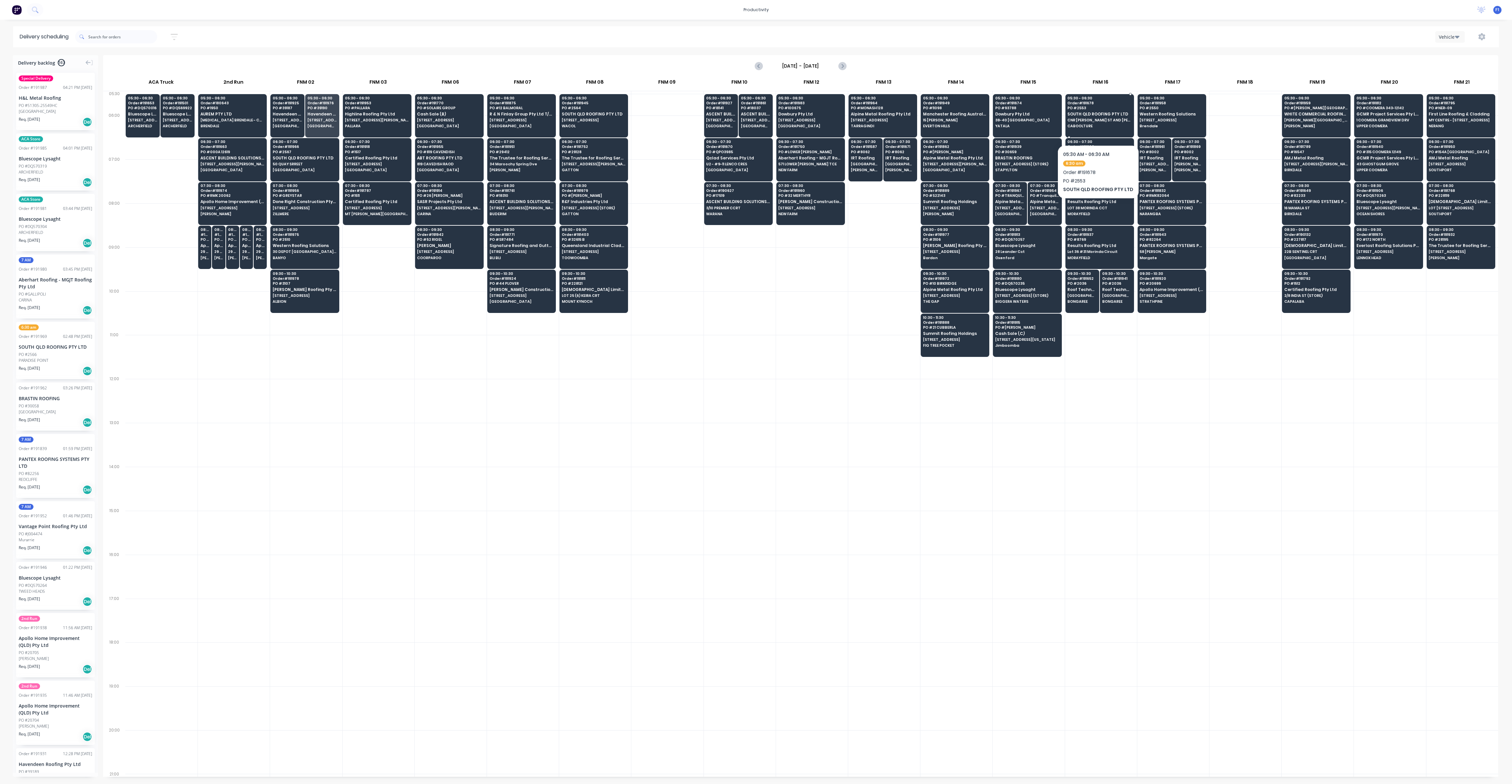
click at [1097, 124] on span "CABOOLTURE" at bounding box center [1099, 126] width 63 height 4
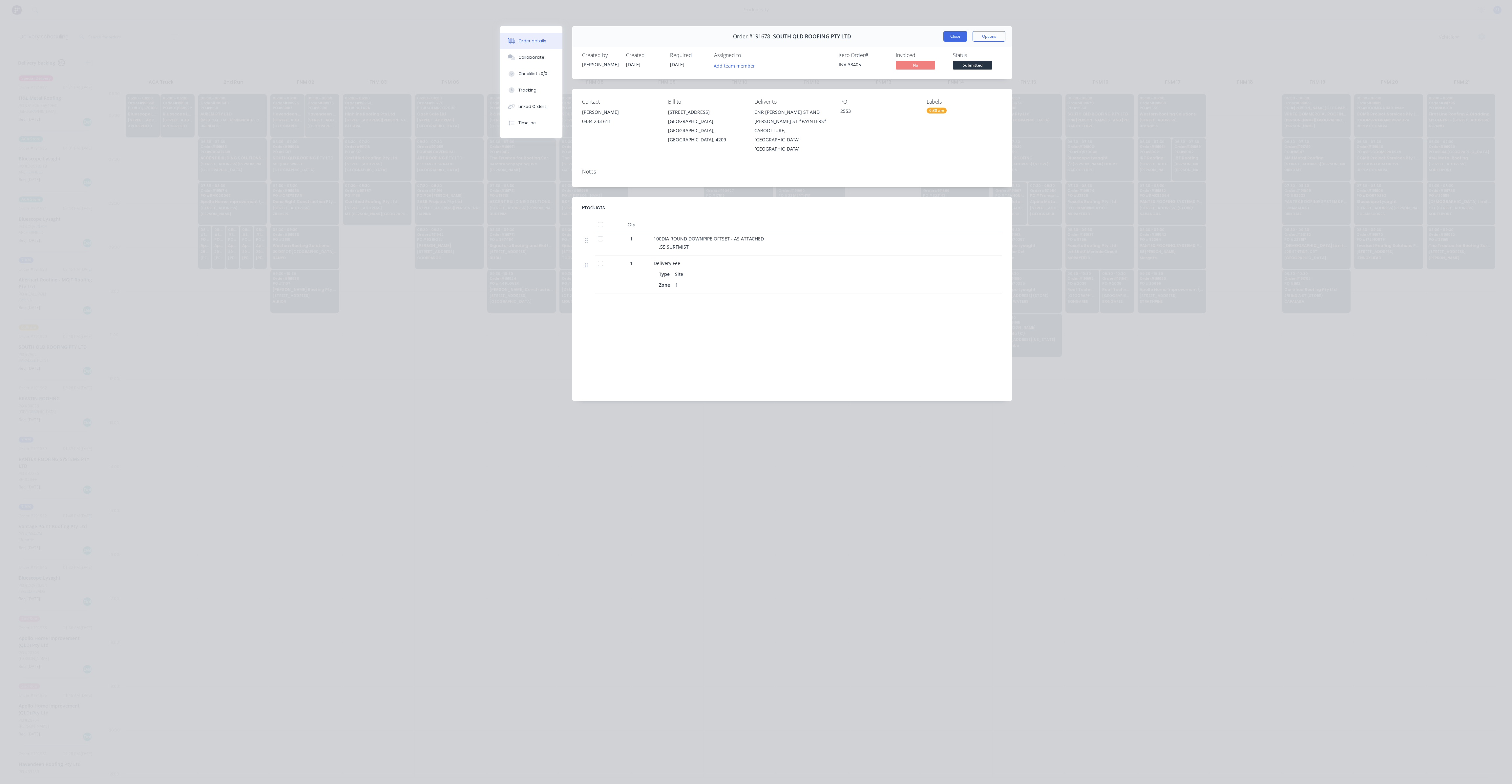
click at [960, 33] on button "Close" at bounding box center [955, 36] width 24 height 11
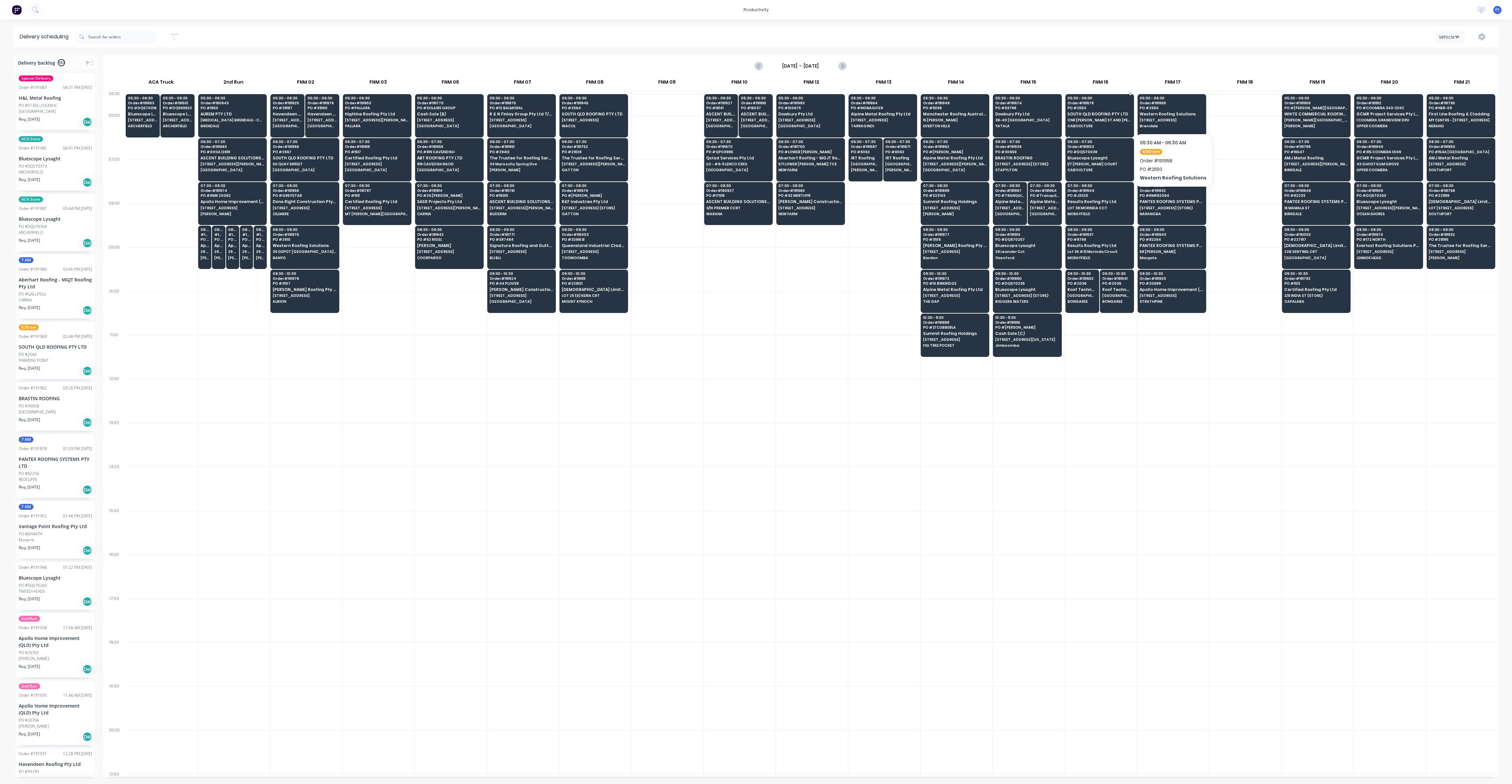
click at [1112, 116] on span "SOUTH QLD ROOFING PTY LTD" at bounding box center [1099, 114] width 63 height 4
